Goal: Find specific page/section: Find specific page/section

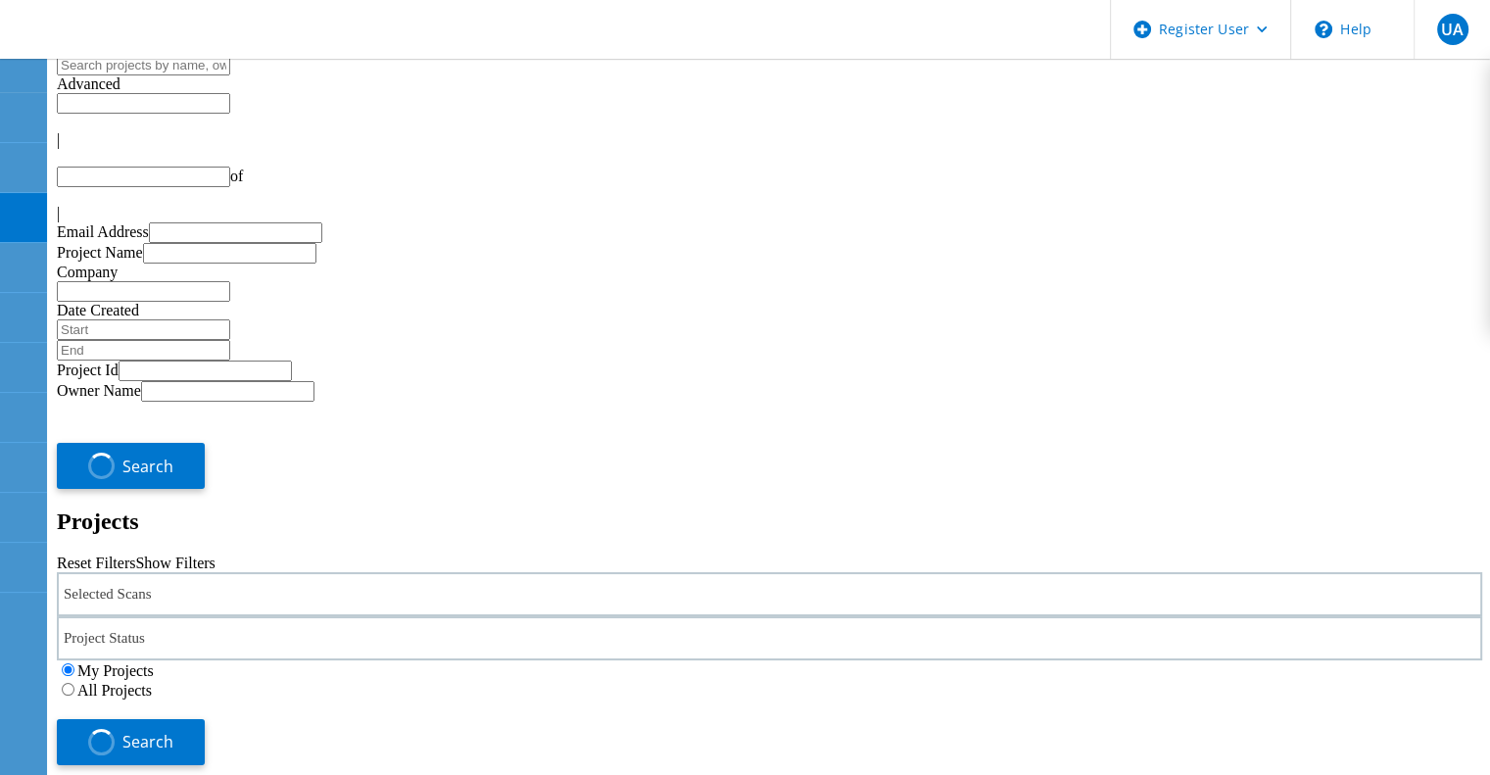
type input "1"
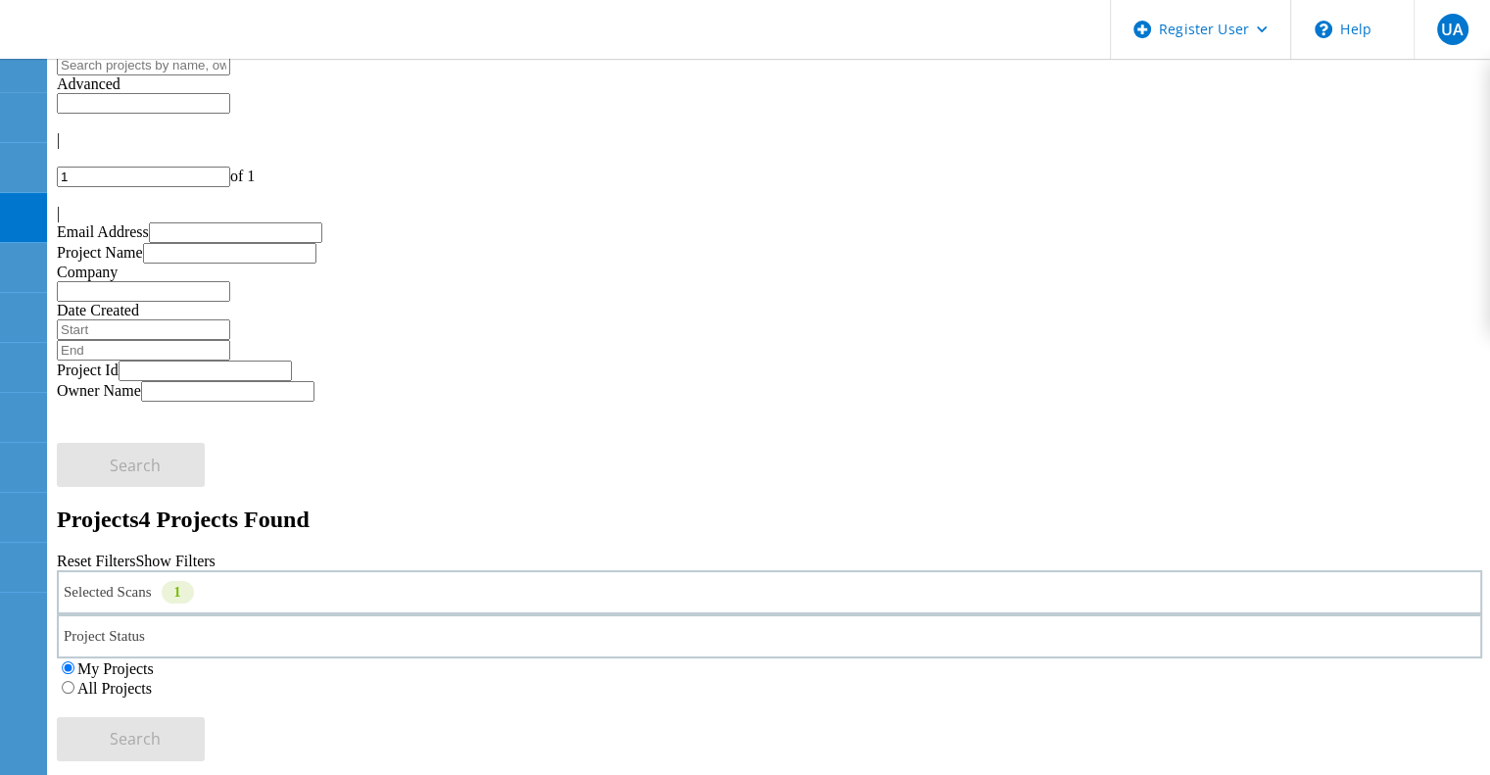
click at [275, 570] on div "Selected Scans 1" at bounding box center [769, 592] width 1425 height 44
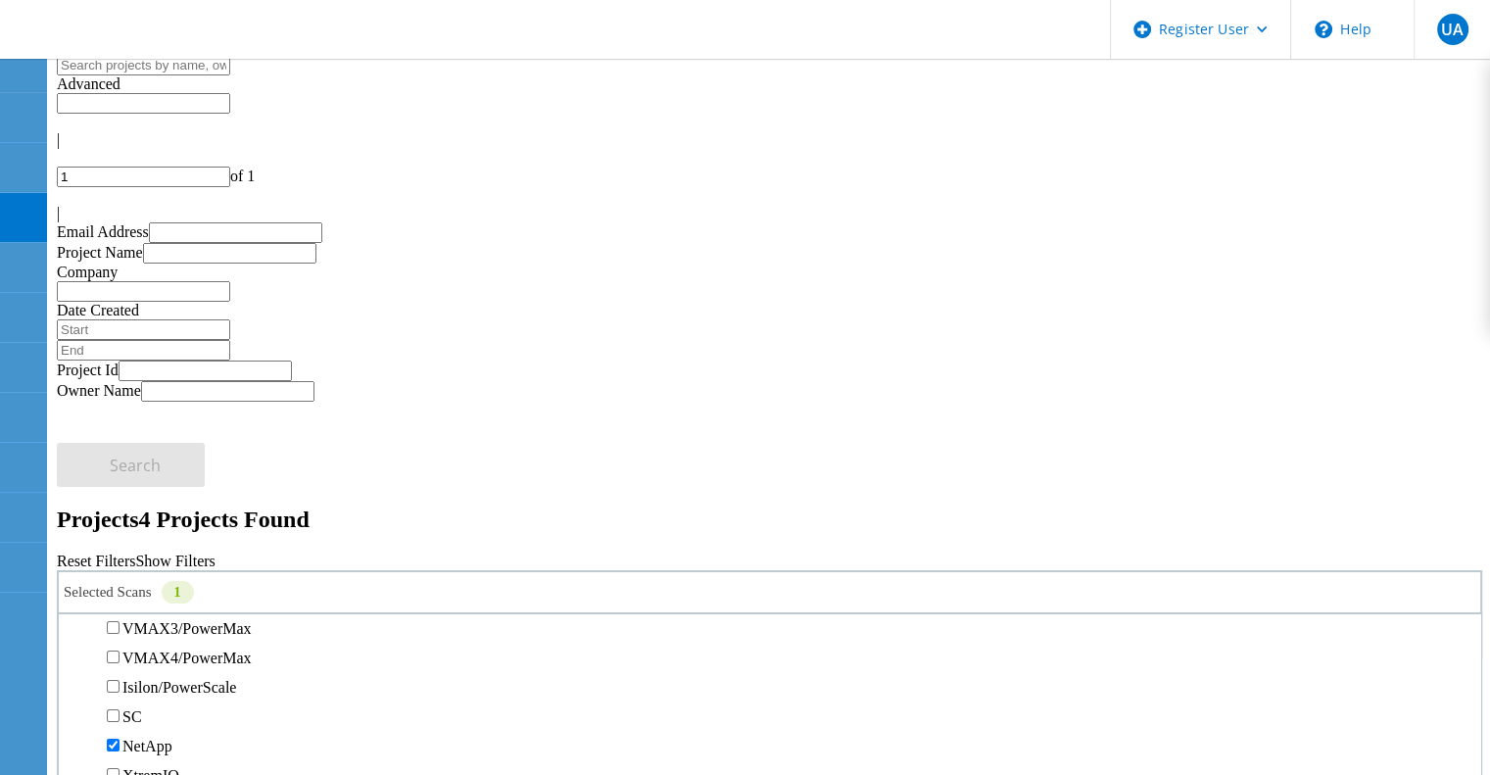
scroll to position [491, 0]
click at [158, 528] on label "Unity" at bounding box center [139, 536] width 35 height 17
click at [119, 529] on input "Unity" at bounding box center [113, 535] width 13 height 13
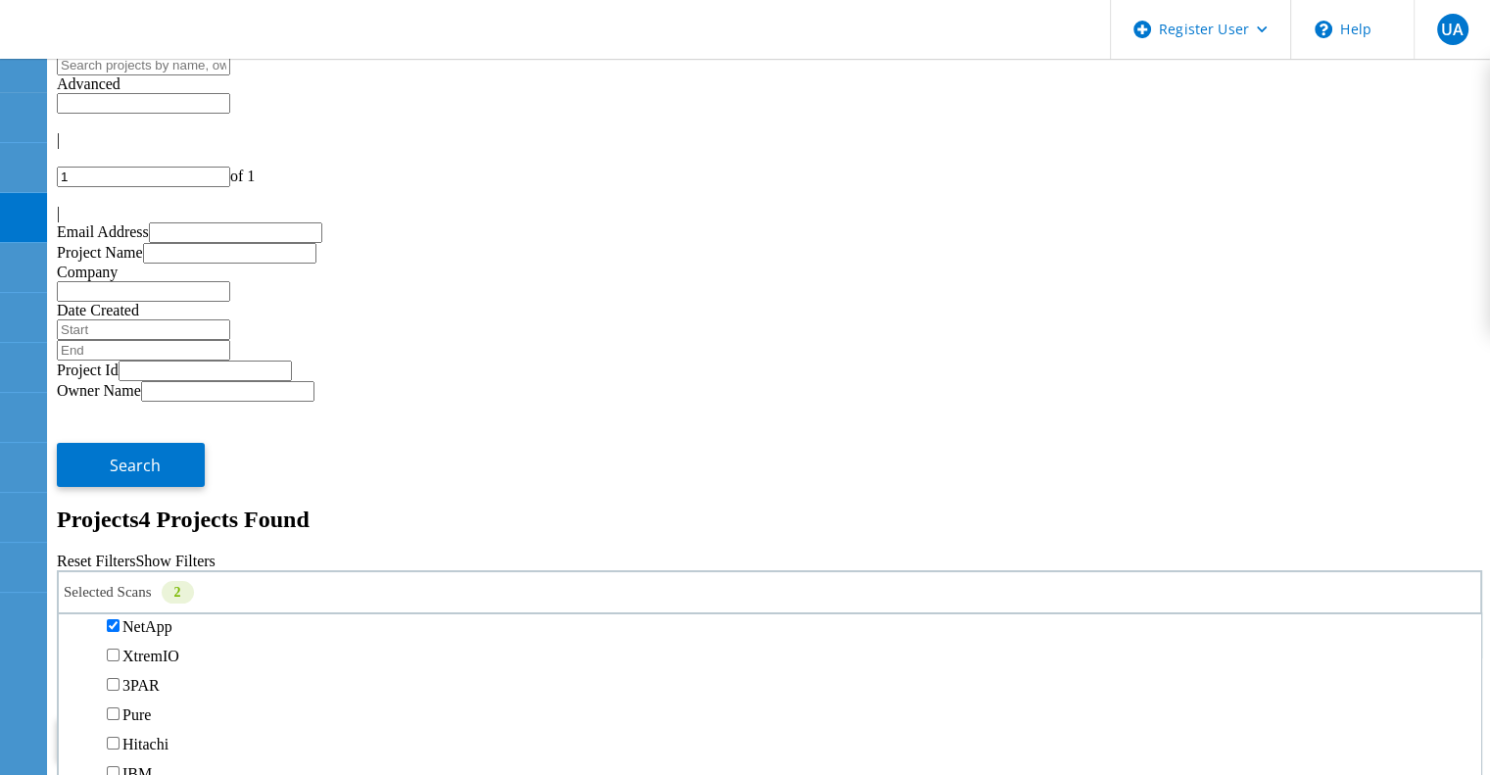
scroll to position [611, 0]
click at [172, 613] on label "NetApp" at bounding box center [147, 621] width 50 height 17
click at [119, 614] on input "NetApp" at bounding box center [113, 620] width 13 height 13
click at [152, 680] on label "All Projects" at bounding box center [114, 688] width 74 height 17
click at [74, 681] on input "All Projects" at bounding box center [68, 687] width 13 height 13
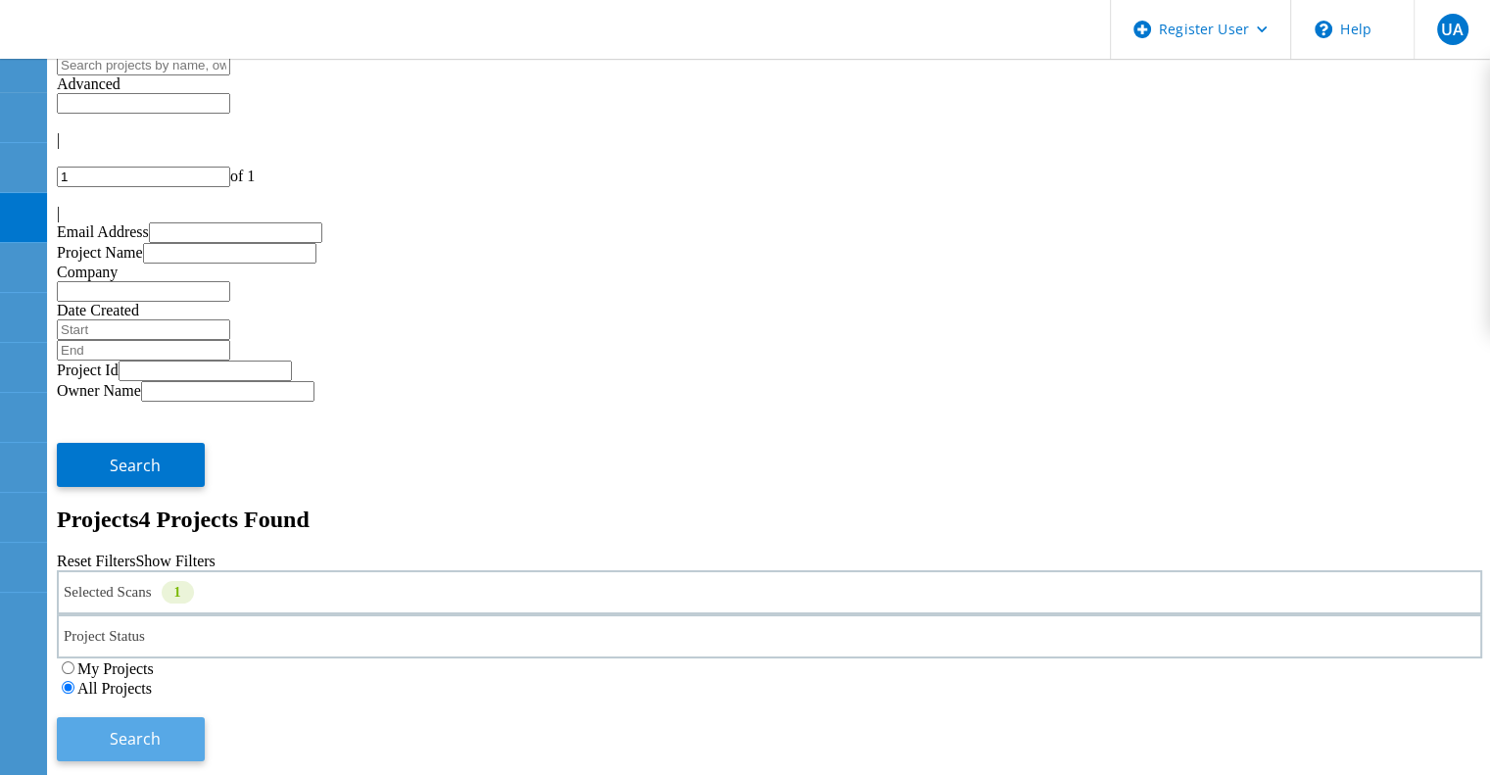
click at [161, 728] on span "Search" at bounding box center [135, 739] width 51 height 22
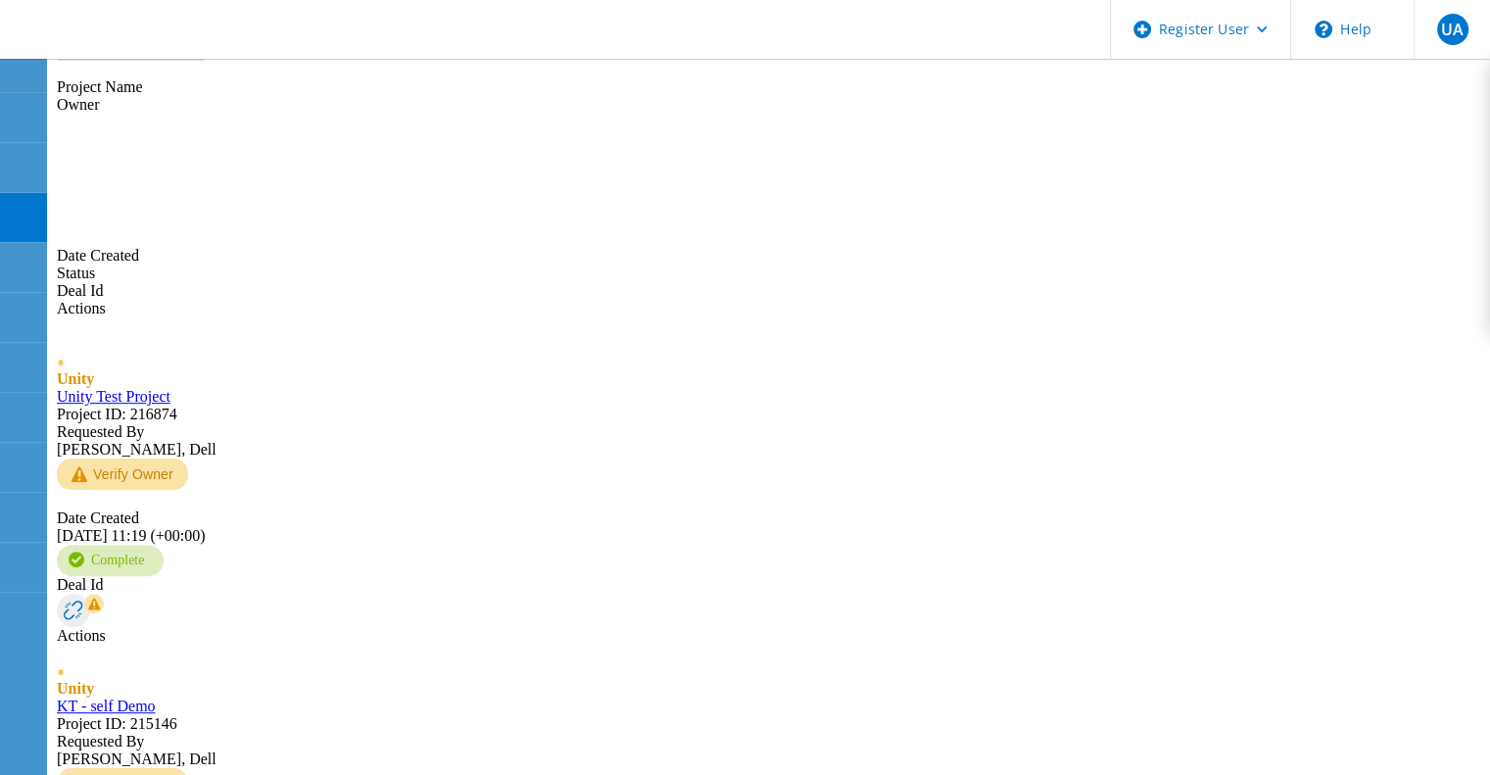
scroll to position [715, 0]
